Goal: Find contact information: Find contact information

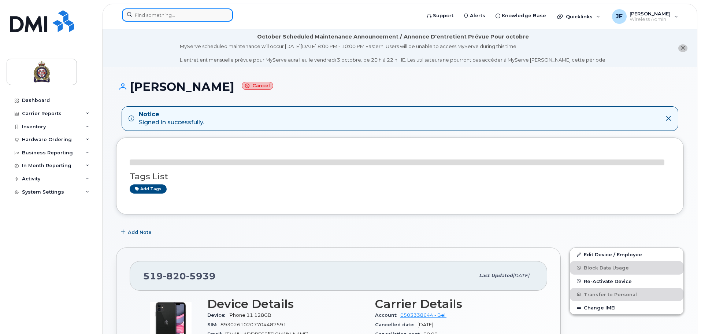
click at [156, 16] on input at bounding box center [177, 14] width 111 height 13
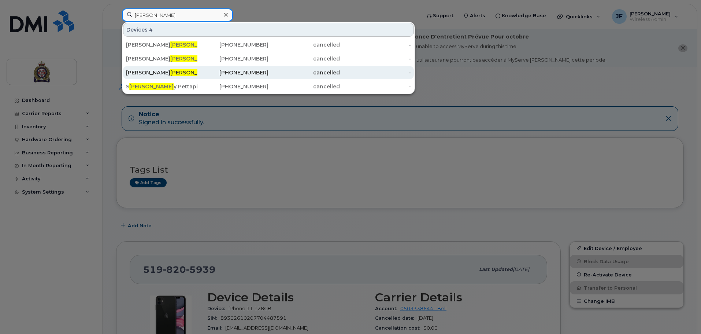
type input "[PERSON_NAME]"
click at [170, 73] on span "[PERSON_NAME]" at bounding box center [192, 72] width 44 height 7
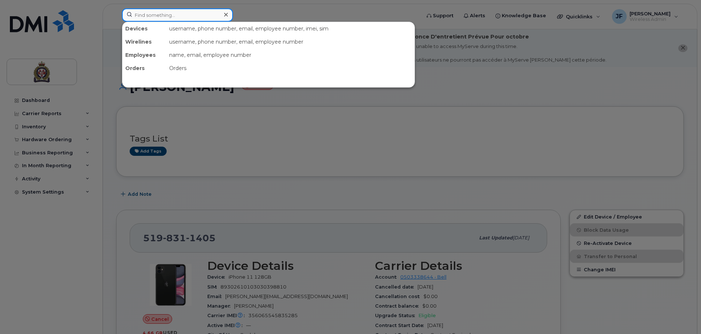
click at [137, 16] on input at bounding box center [177, 14] width 111 height 13
type input "[PERSON_NAME]"
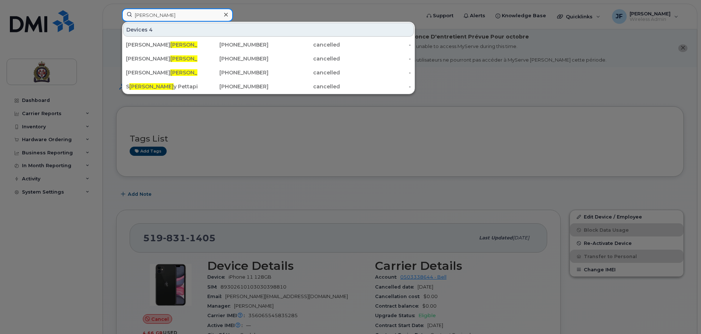
drag, startPoint x: 160, startPoint y: 16, endPoint x: 79, endPoint y: 16, distance: 81.0
click at [116, 16] on div "herr Devices 4 Cory S herr att 519-820-1890 cancelled - Peter Mcs herr y 226-82…" at bounding box center [269, 16] width 306 height 16
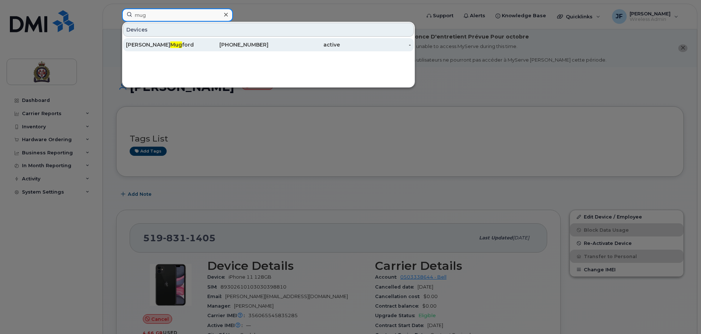
type input "mug"
click at [214, 39] on div "226-332-2090" at bounding box center [232, 44] width 71 height 13
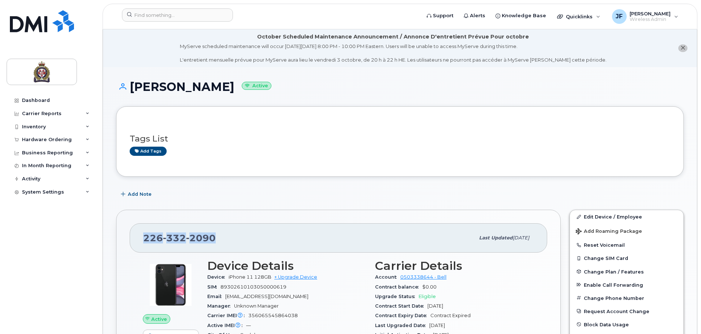
drag, startPoint x: 228, startPoint y: 234, endPoint x: 139, endPoint y: 238, distance: 89.5
click at [139, 238] on div "226 332 2090 Last updated Mar 28, 2024" at bounding box center [339, 237] width 418 height 29
copy span "226 332 2090"
